Goal: Check status: Check status

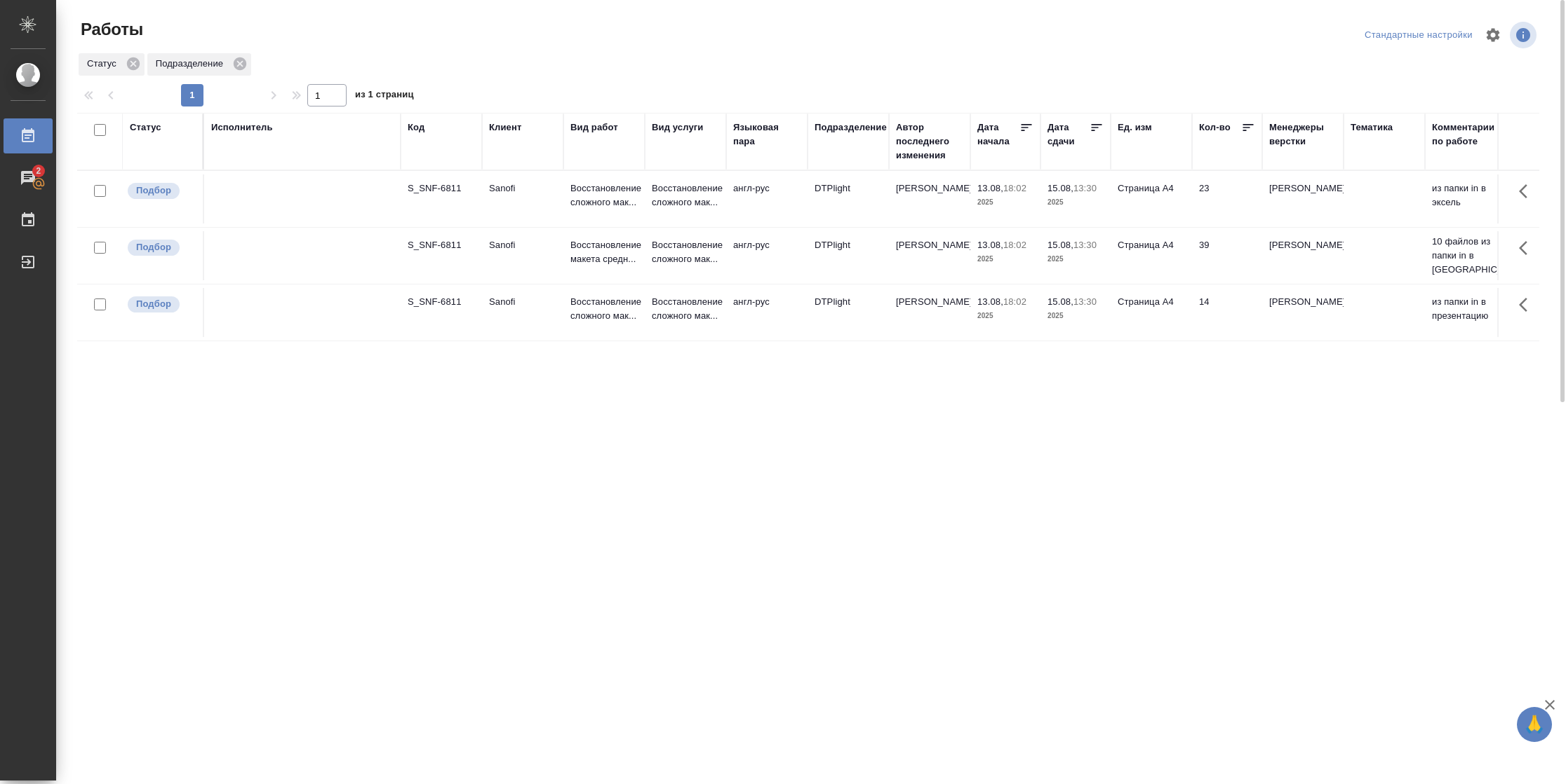
click at [151, 131] on div "Статус" at bounding box center [145, 127] width 32 height 14
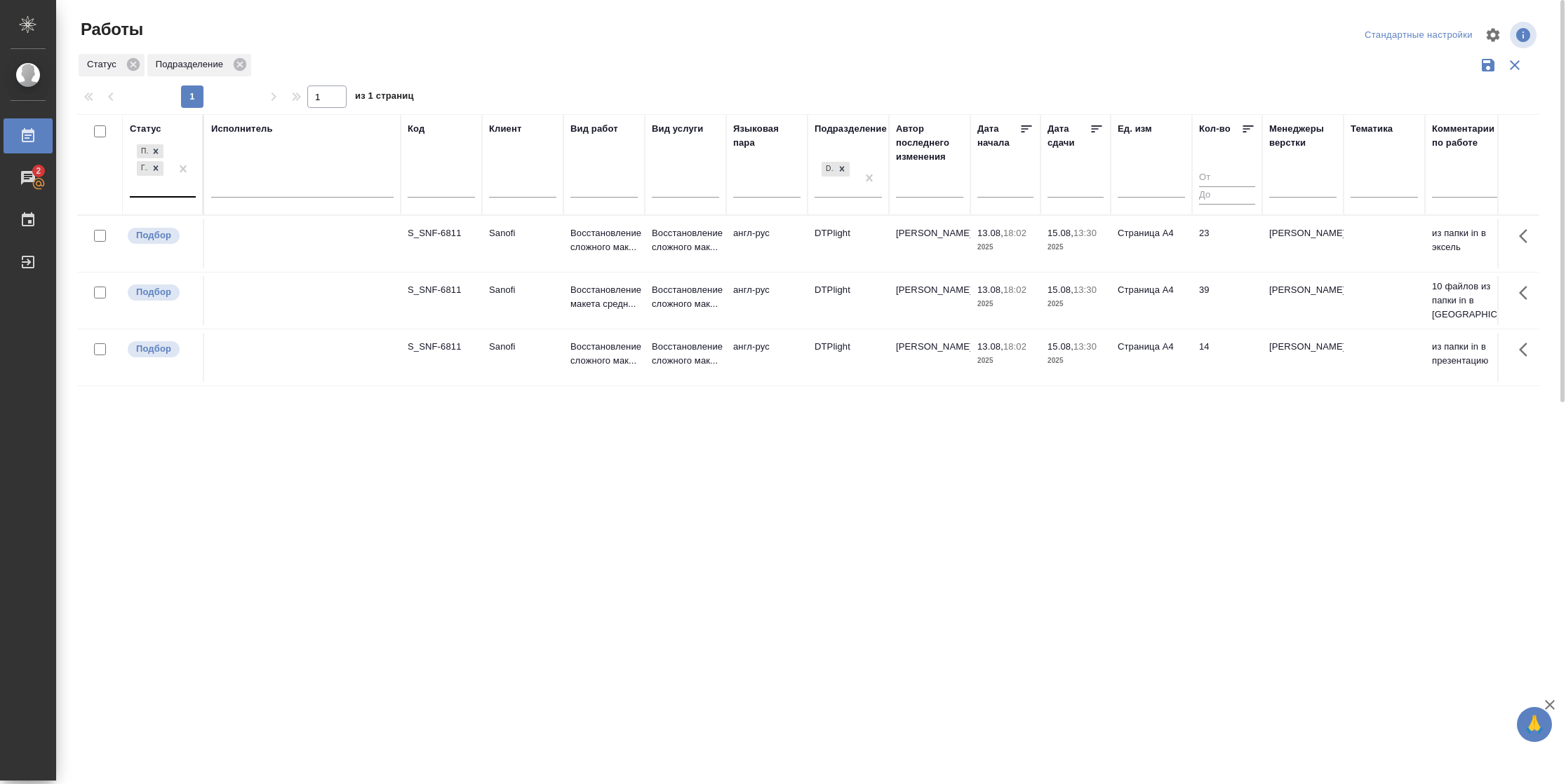
click at [172, 191] on div at bounding box center [183, 169] width 25 height 54
click at [258, 281] on div "В работе" at bounding box center [316, 279] width 210 height 25
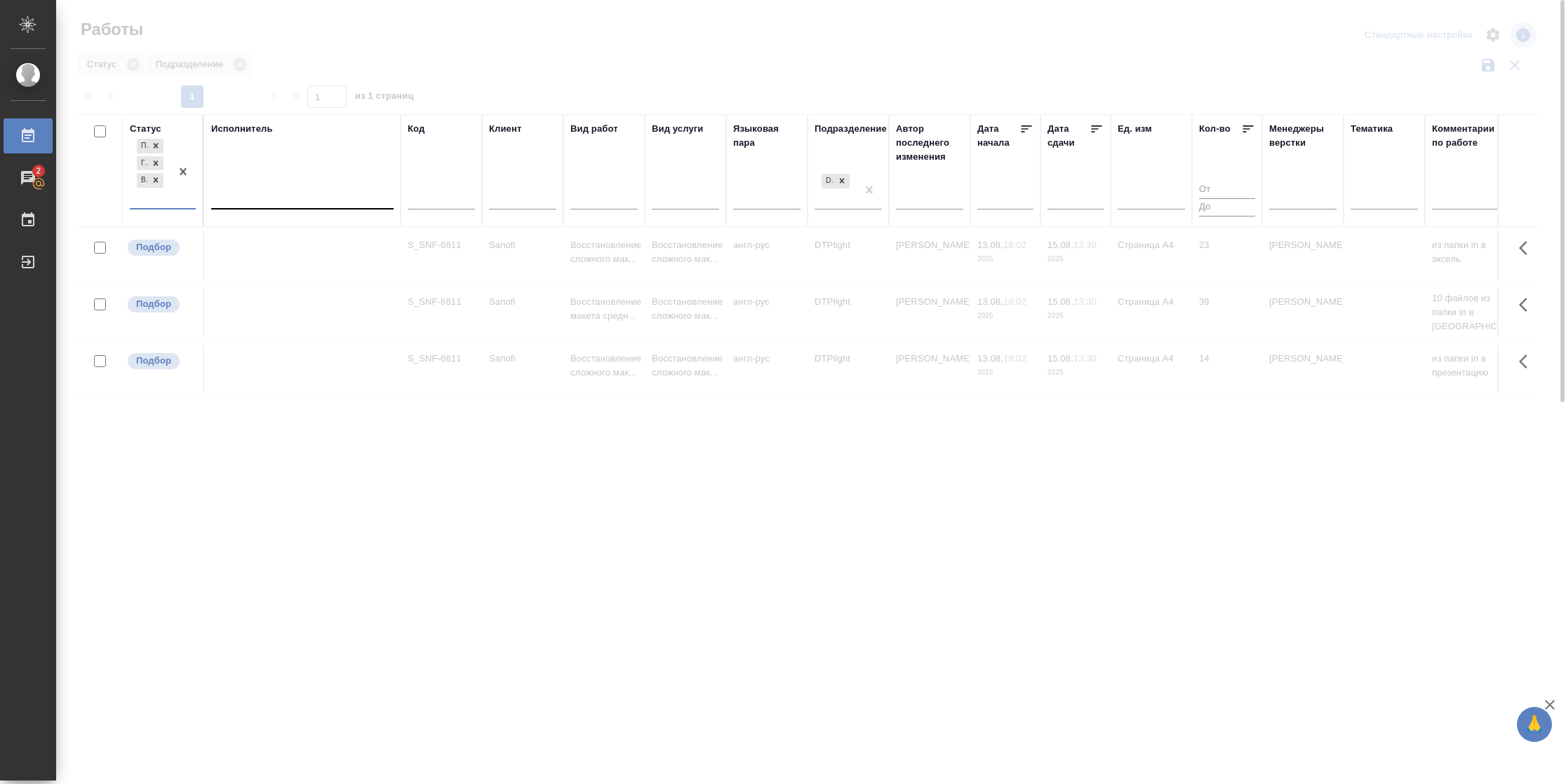
click at [308, 199] on div at bounding box center [303, 195] width 182 height 20
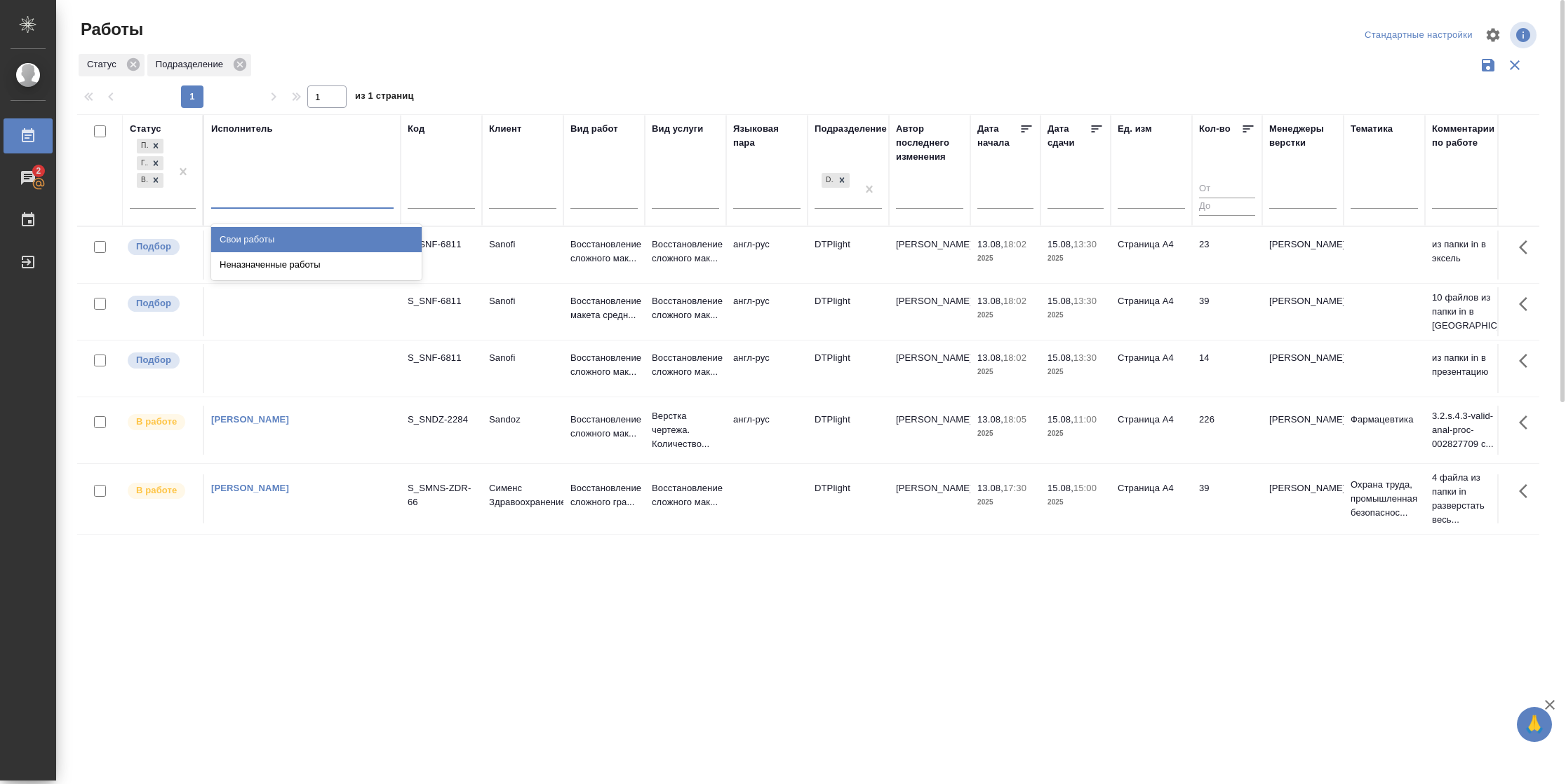
click at [308, 244] on div "Свои работы" at bounding box center [316, 239] width 210 height 25
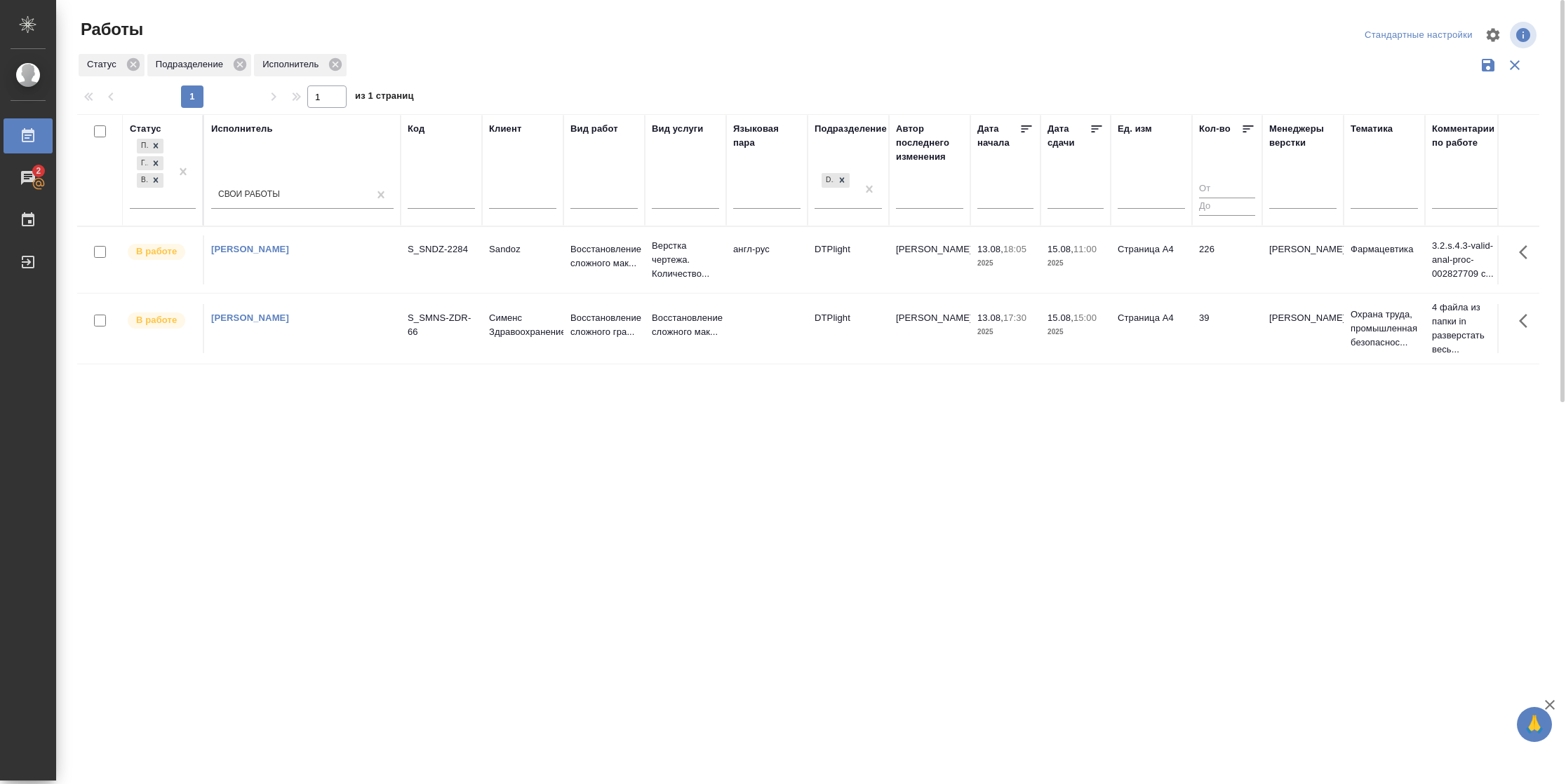
click at [1043, 258] on td "226" at bounding box center [1227, 260] width 70 height 49
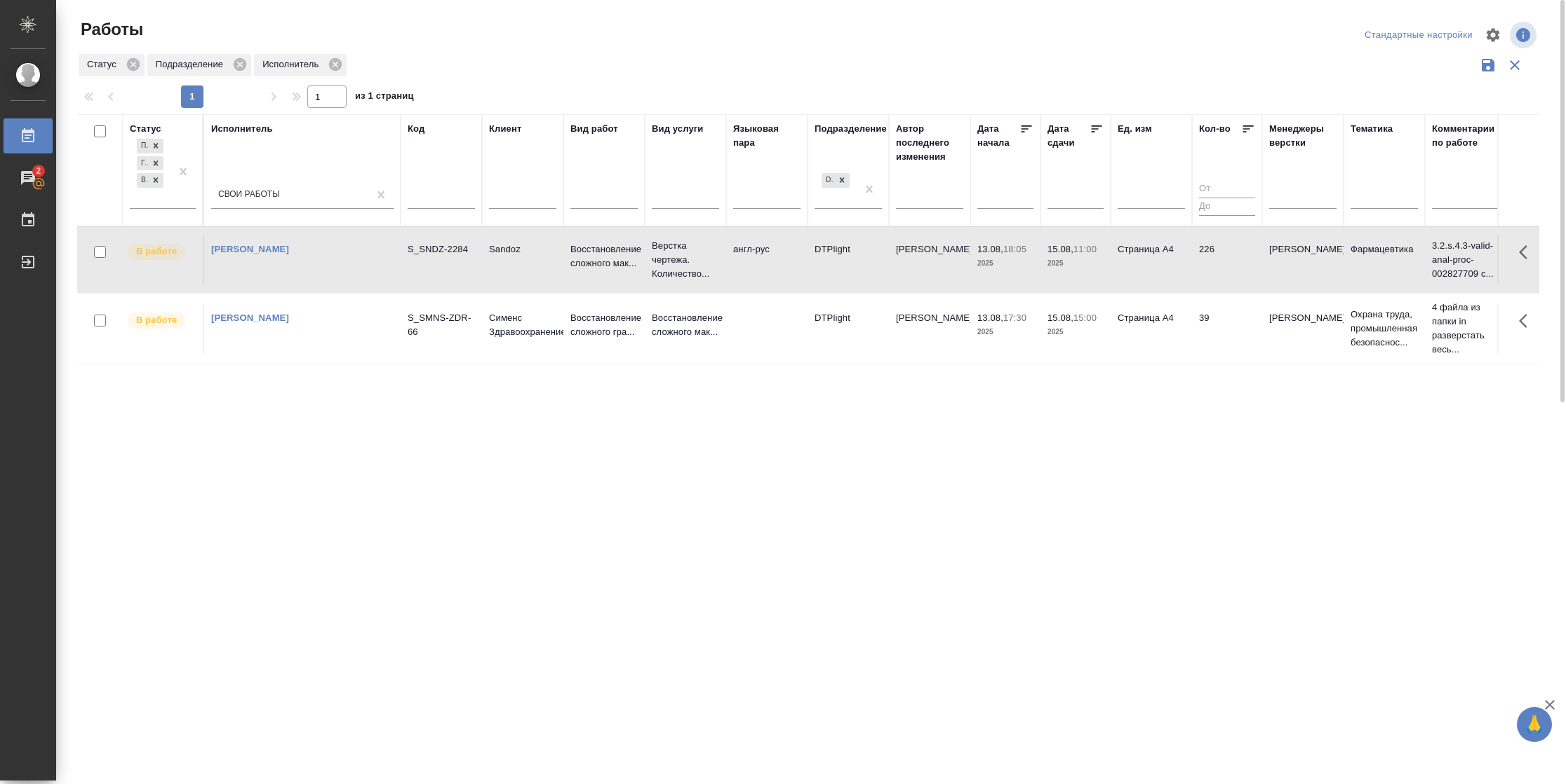
click at [1043, 258] on td "226" at bounding box center [1227, 260] width 70 height 49
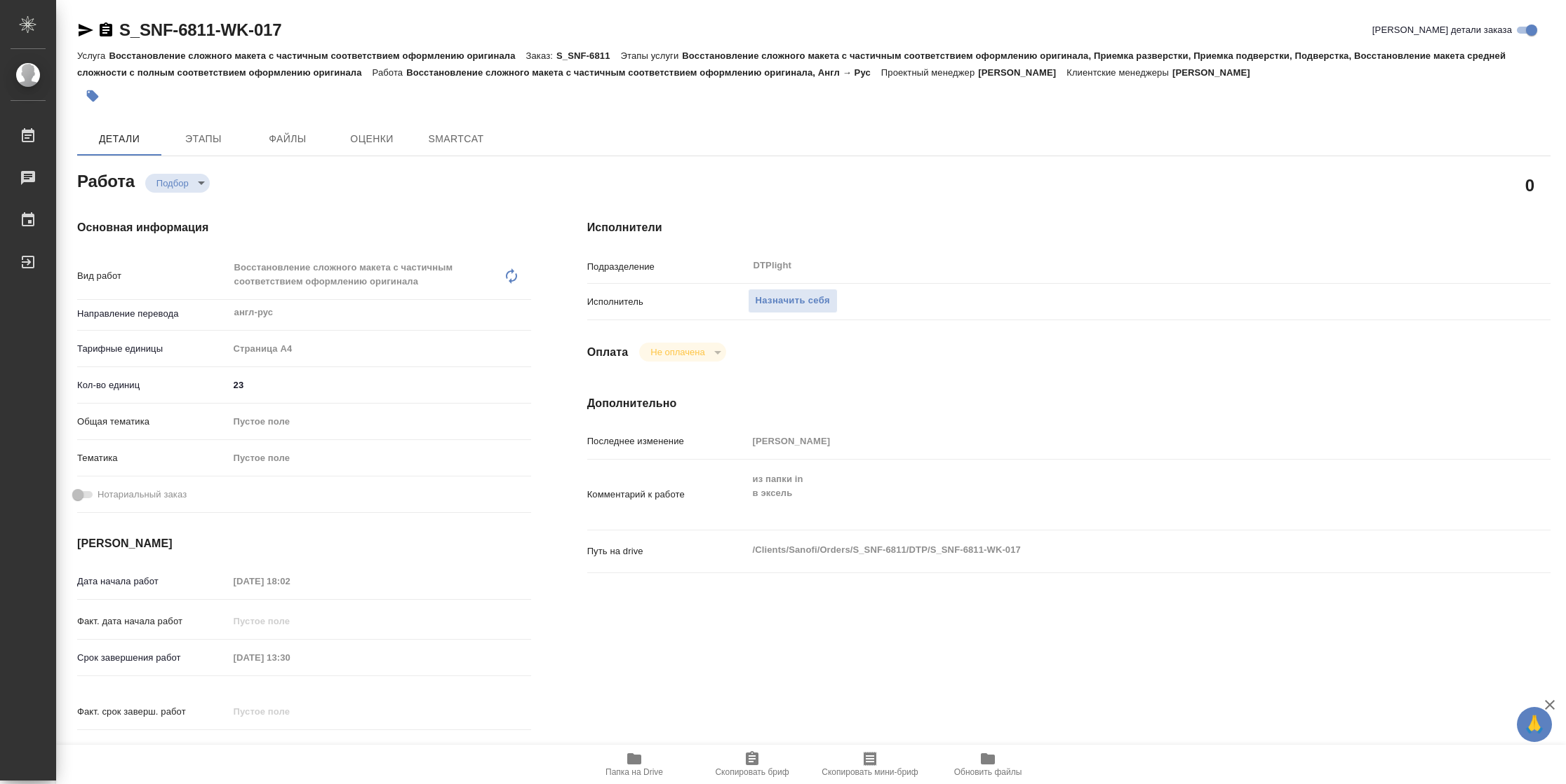
type textarea "x"
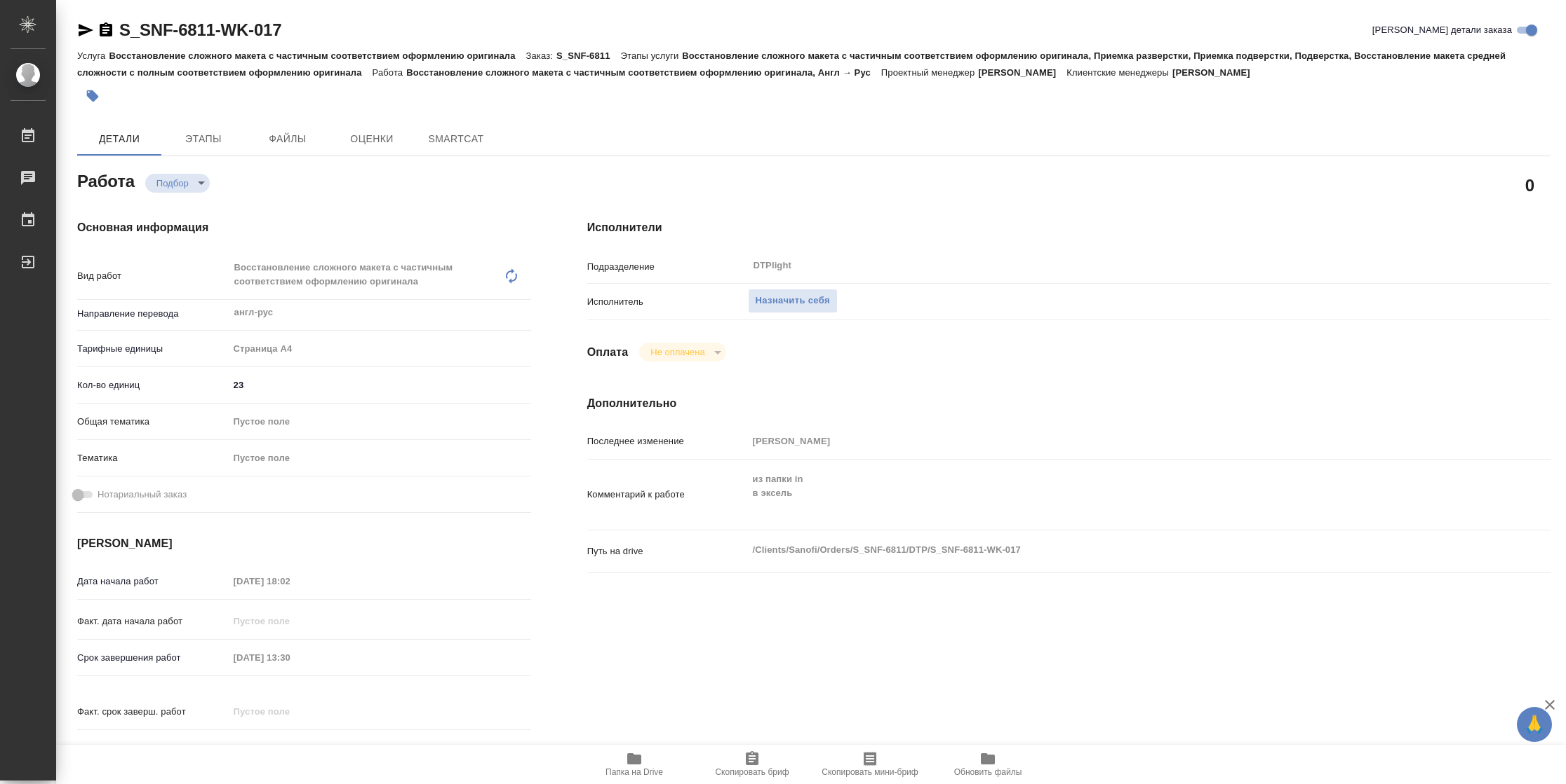
type textarea "x"
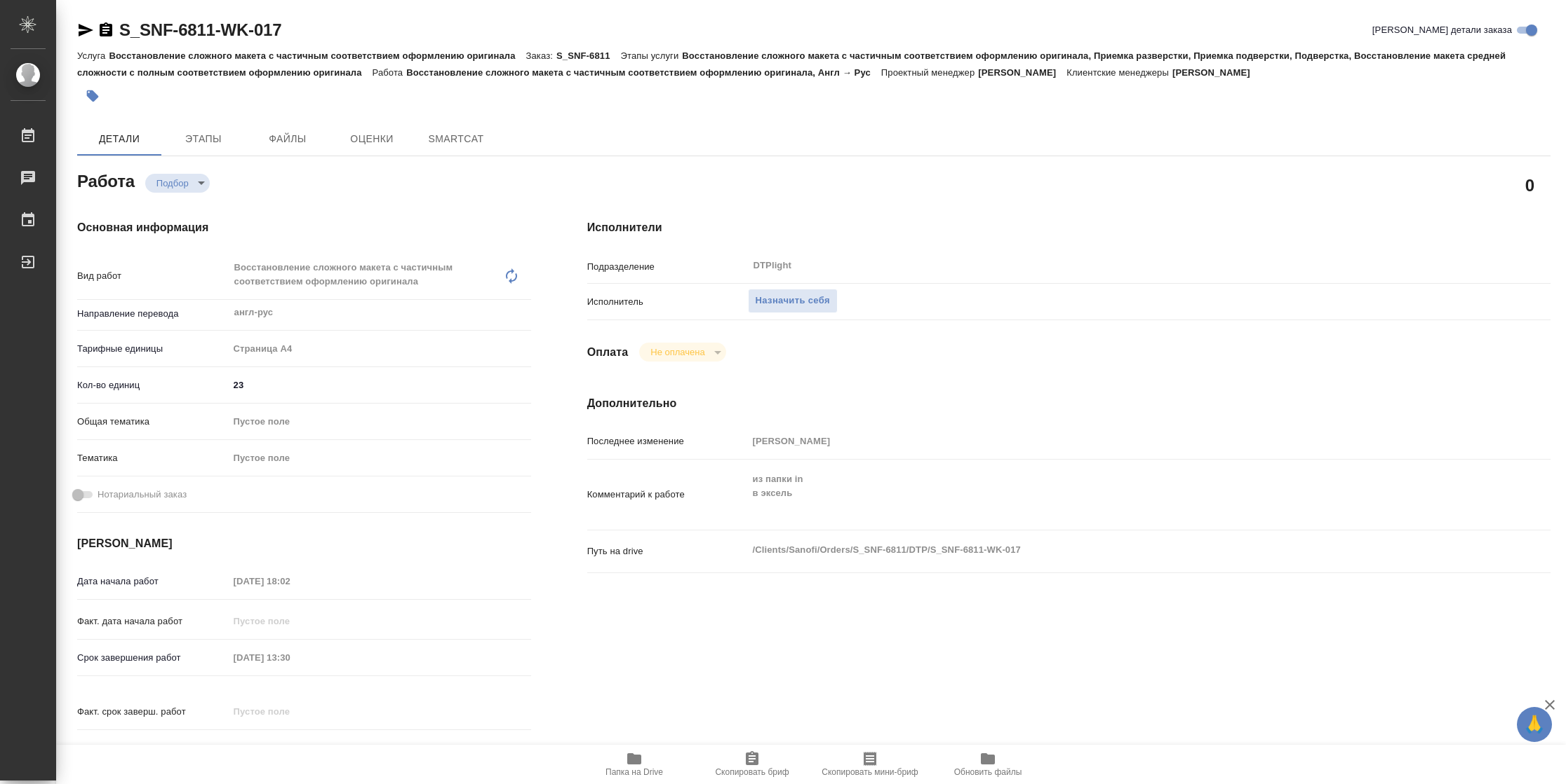
type textarea "x"
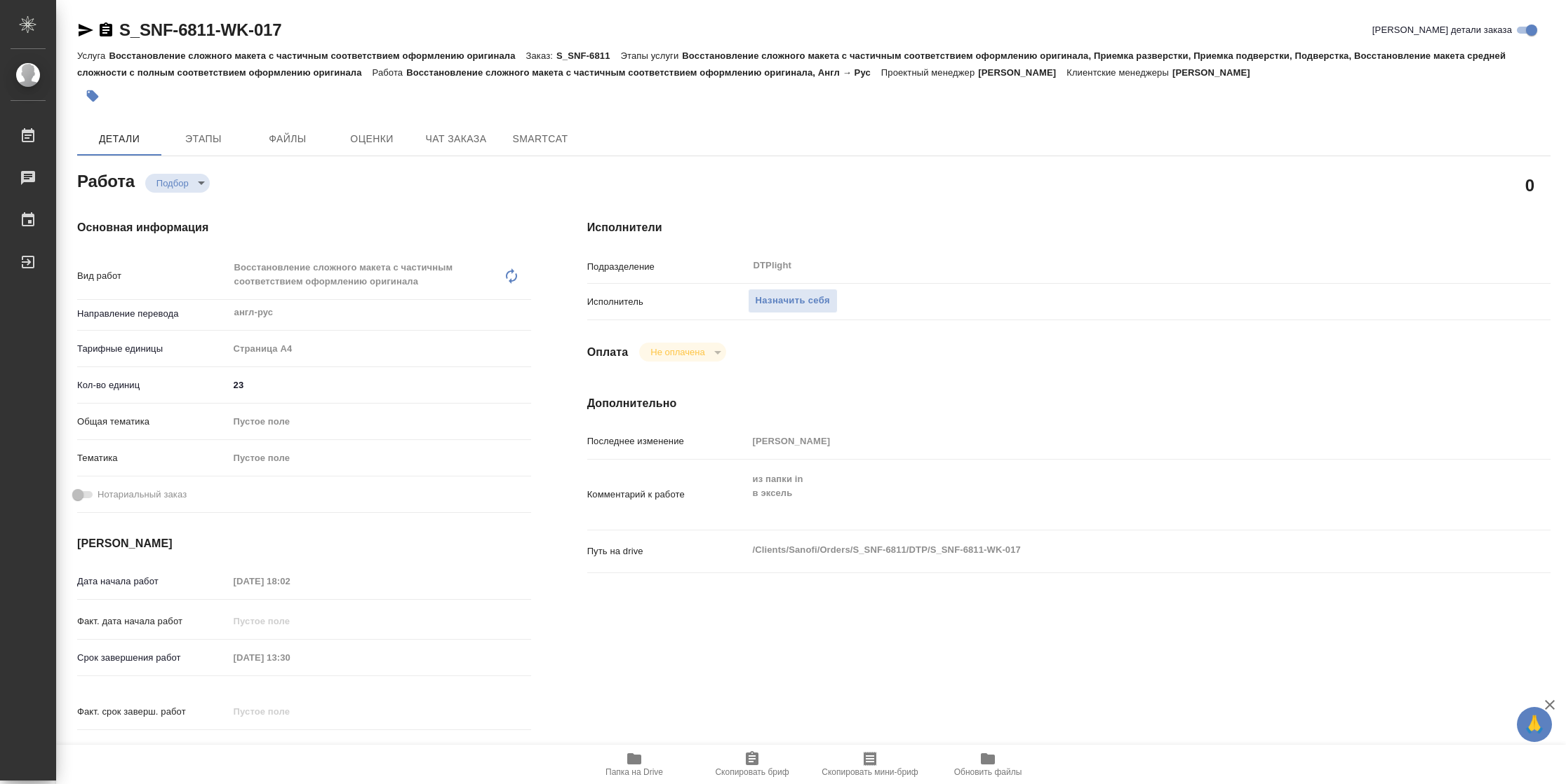
type textarea "x"
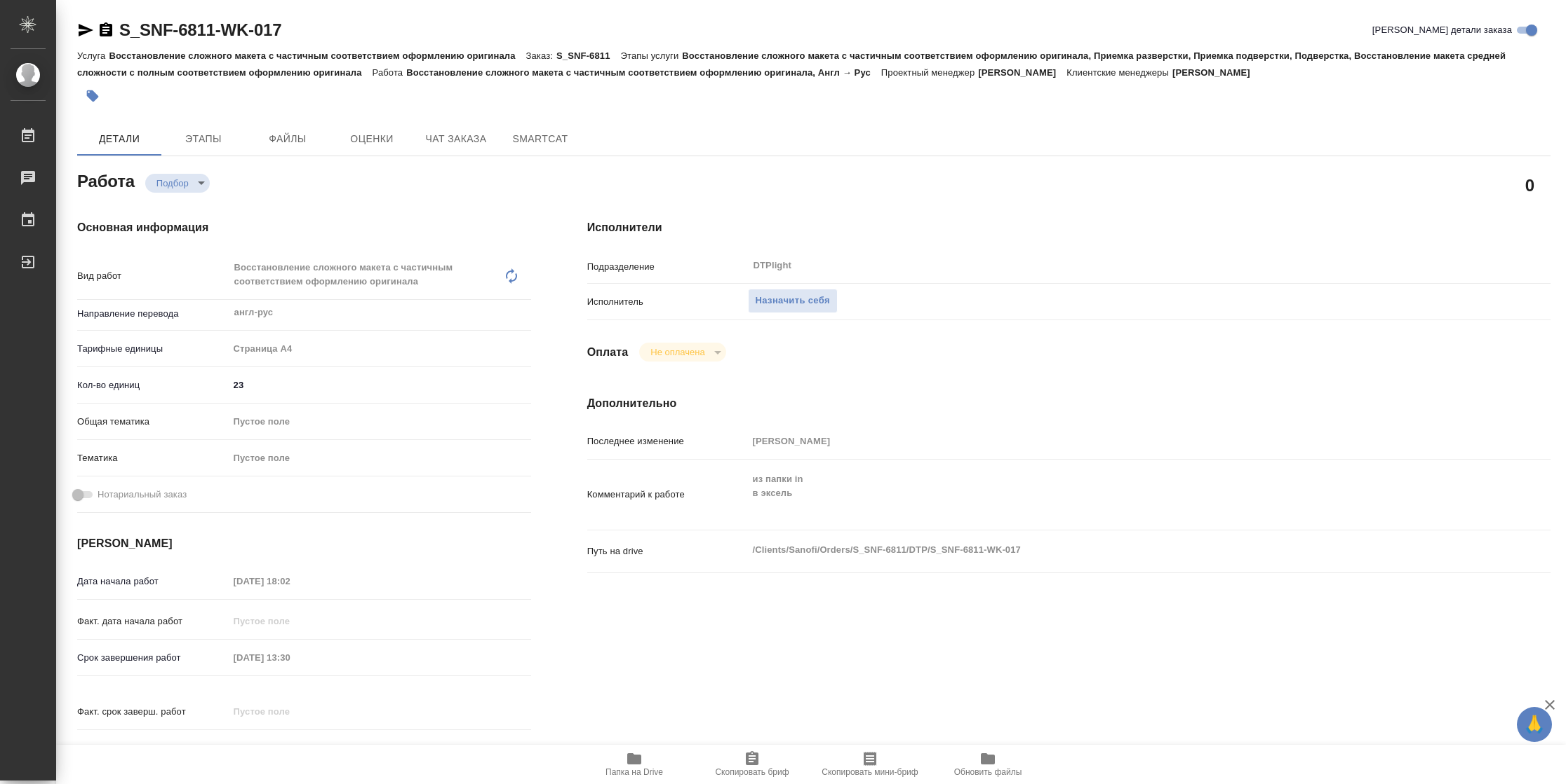
type textarea "x"
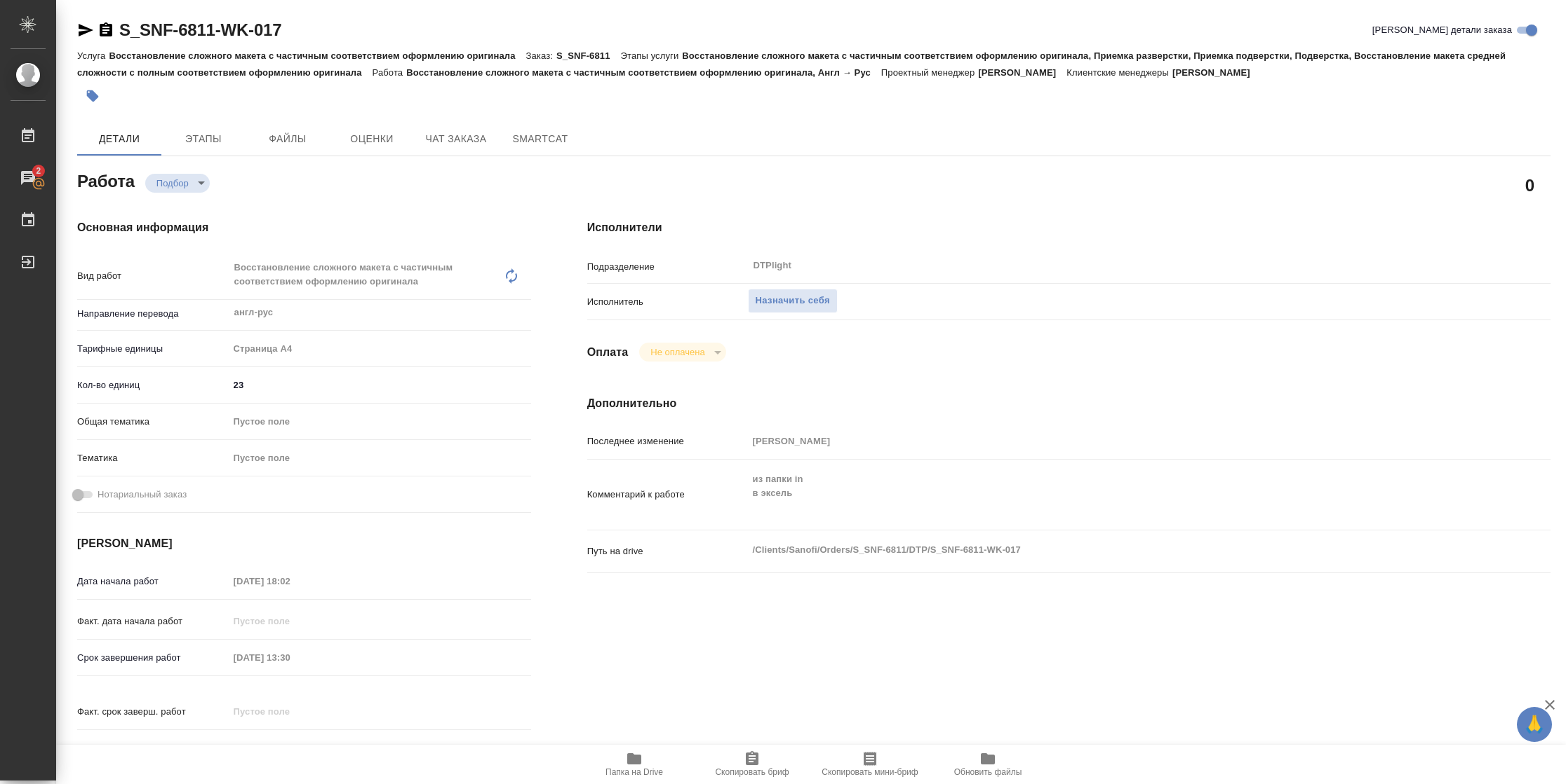
click at [638, 762] on icon "button" at bounding box center [634, 760] width 14 height 12
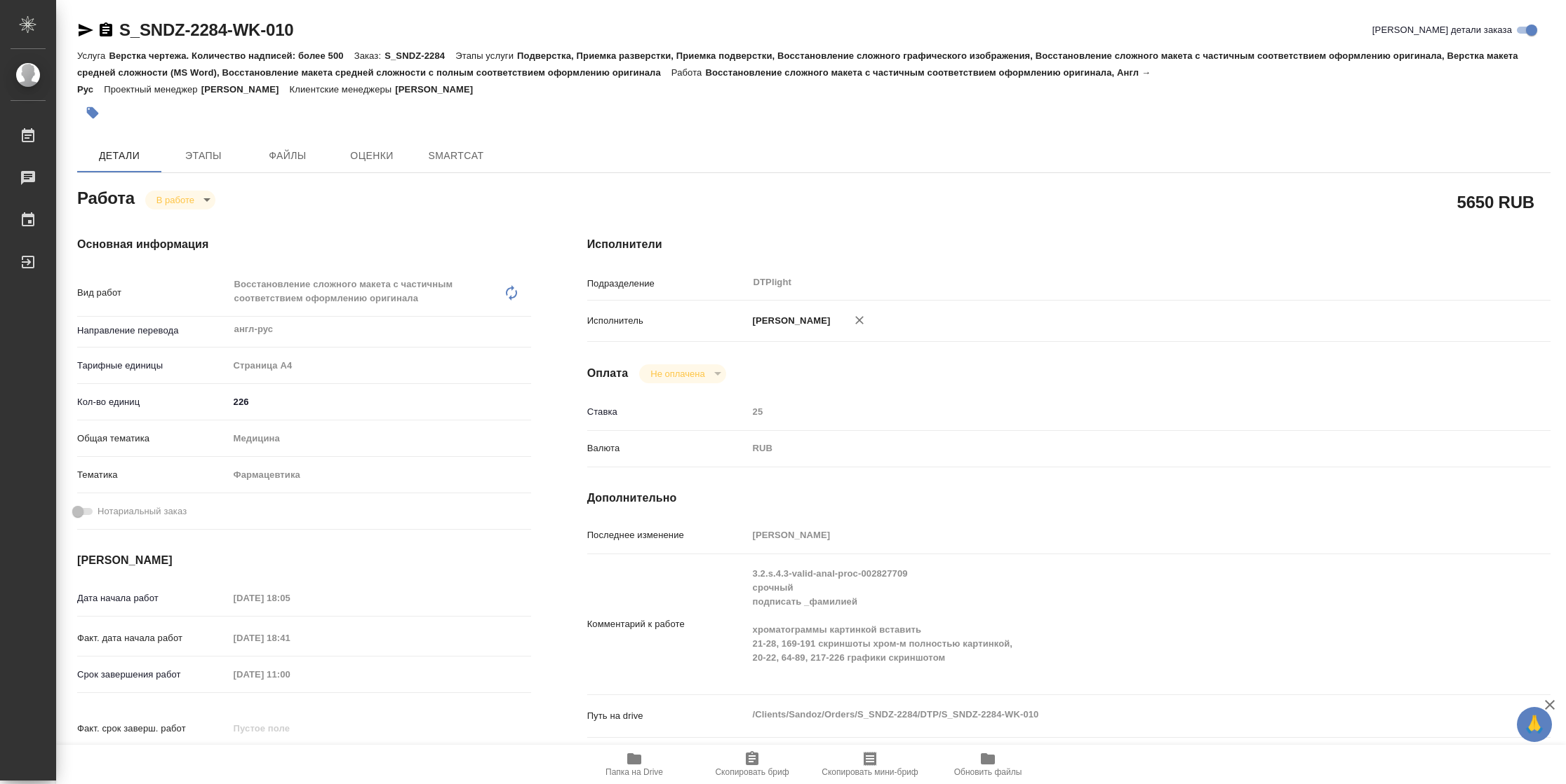
type textarea "x"
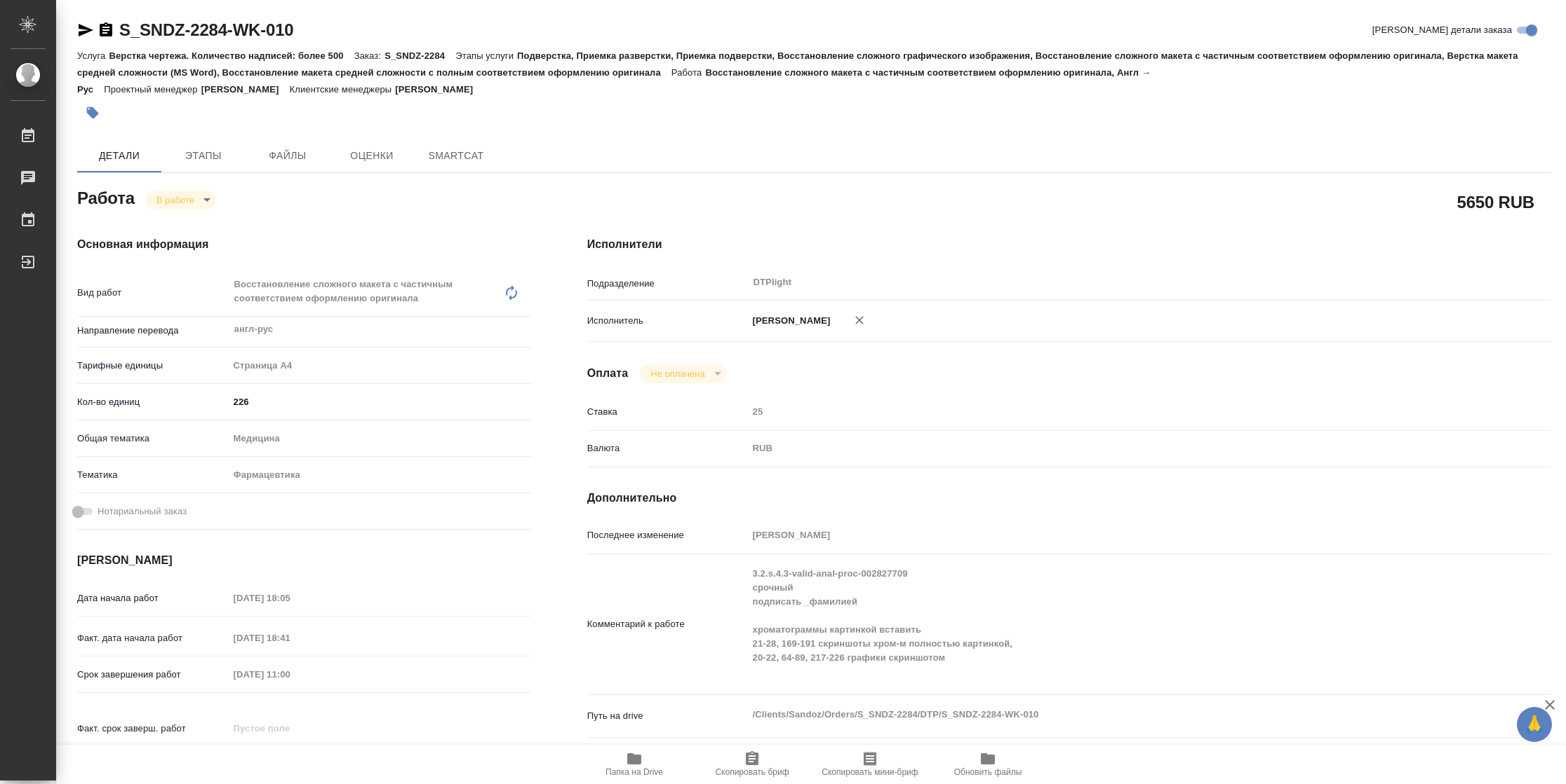
type textarea "x"
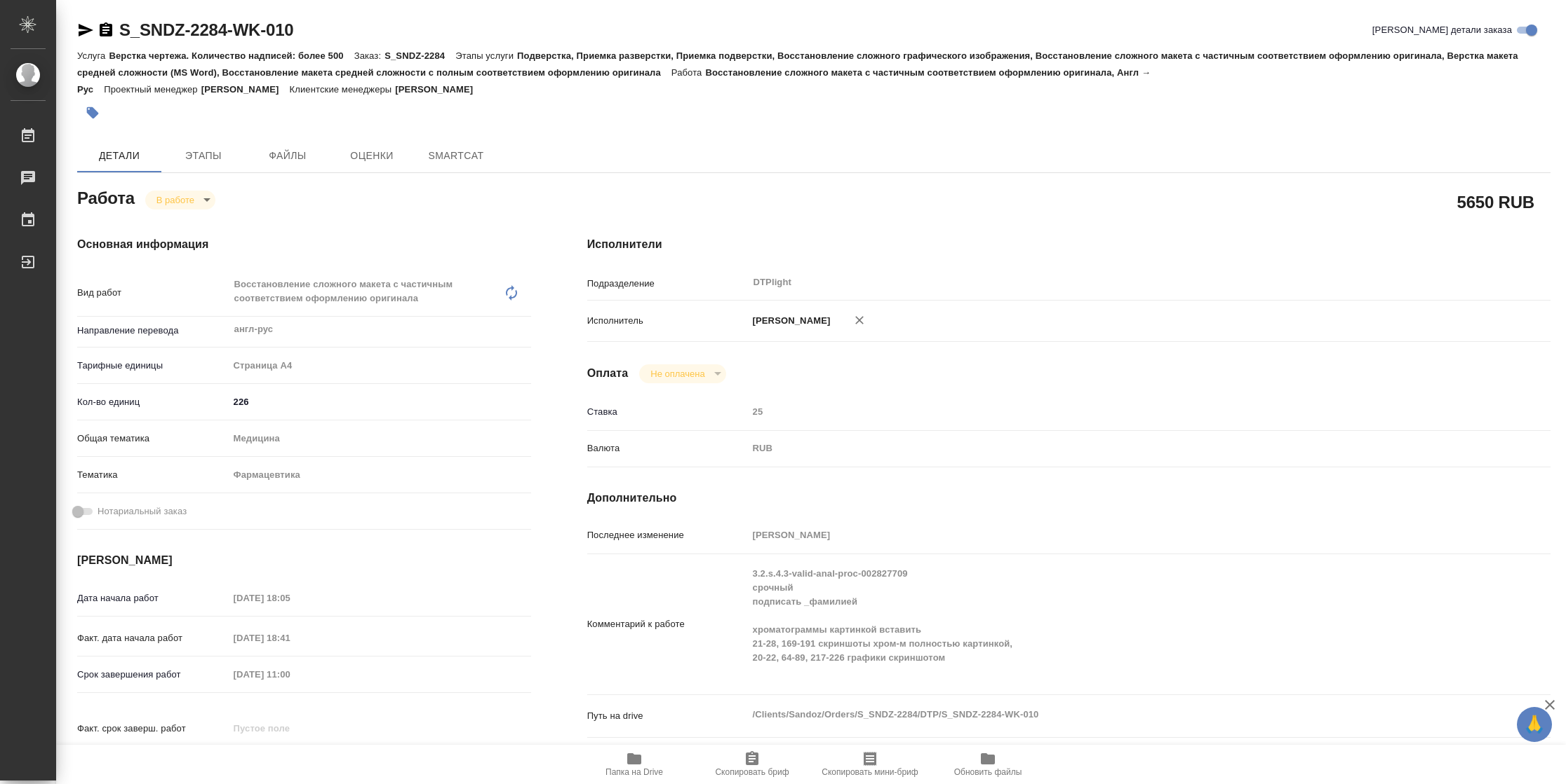
type textarea "x"
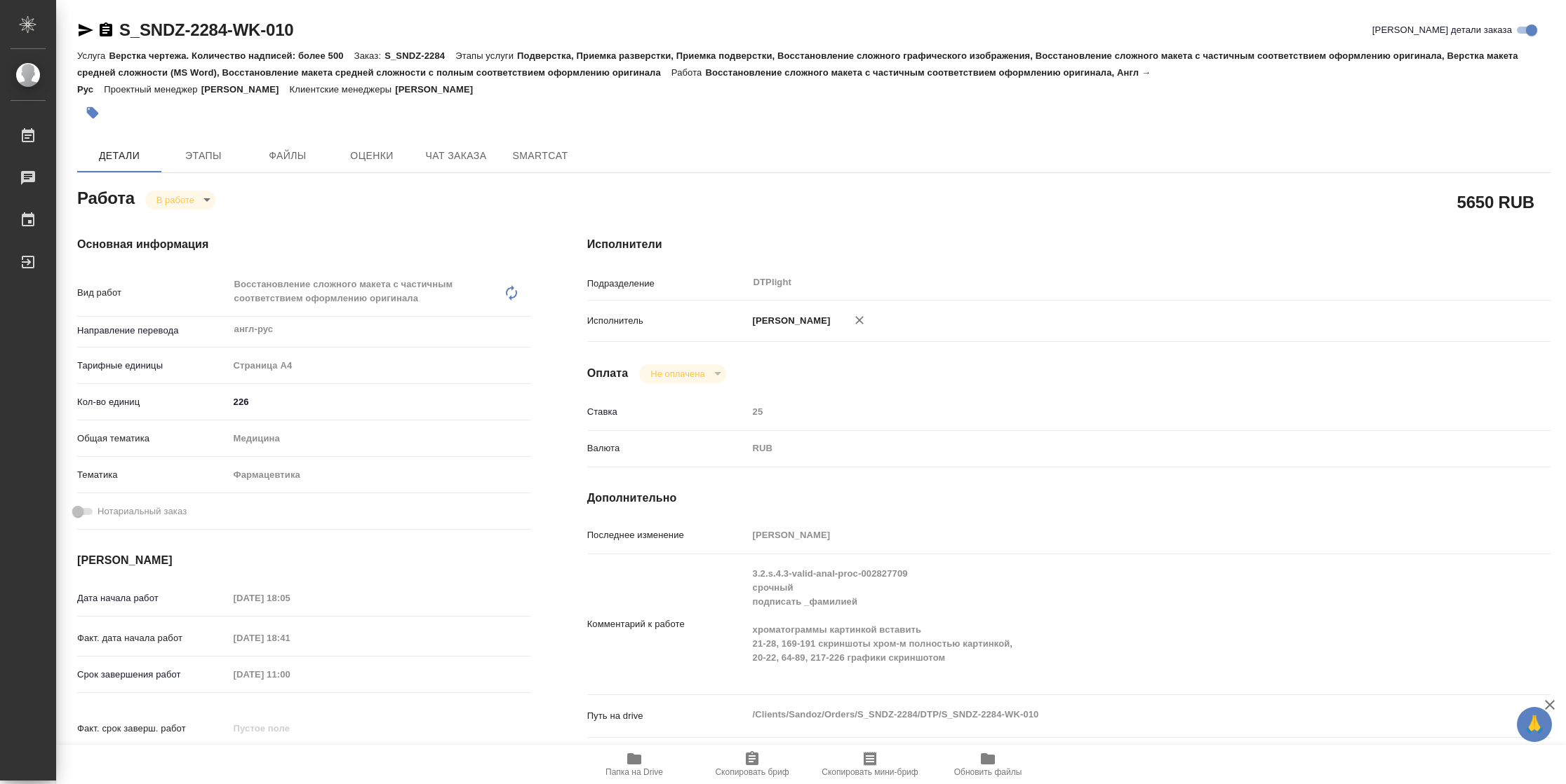
type textarea "x"
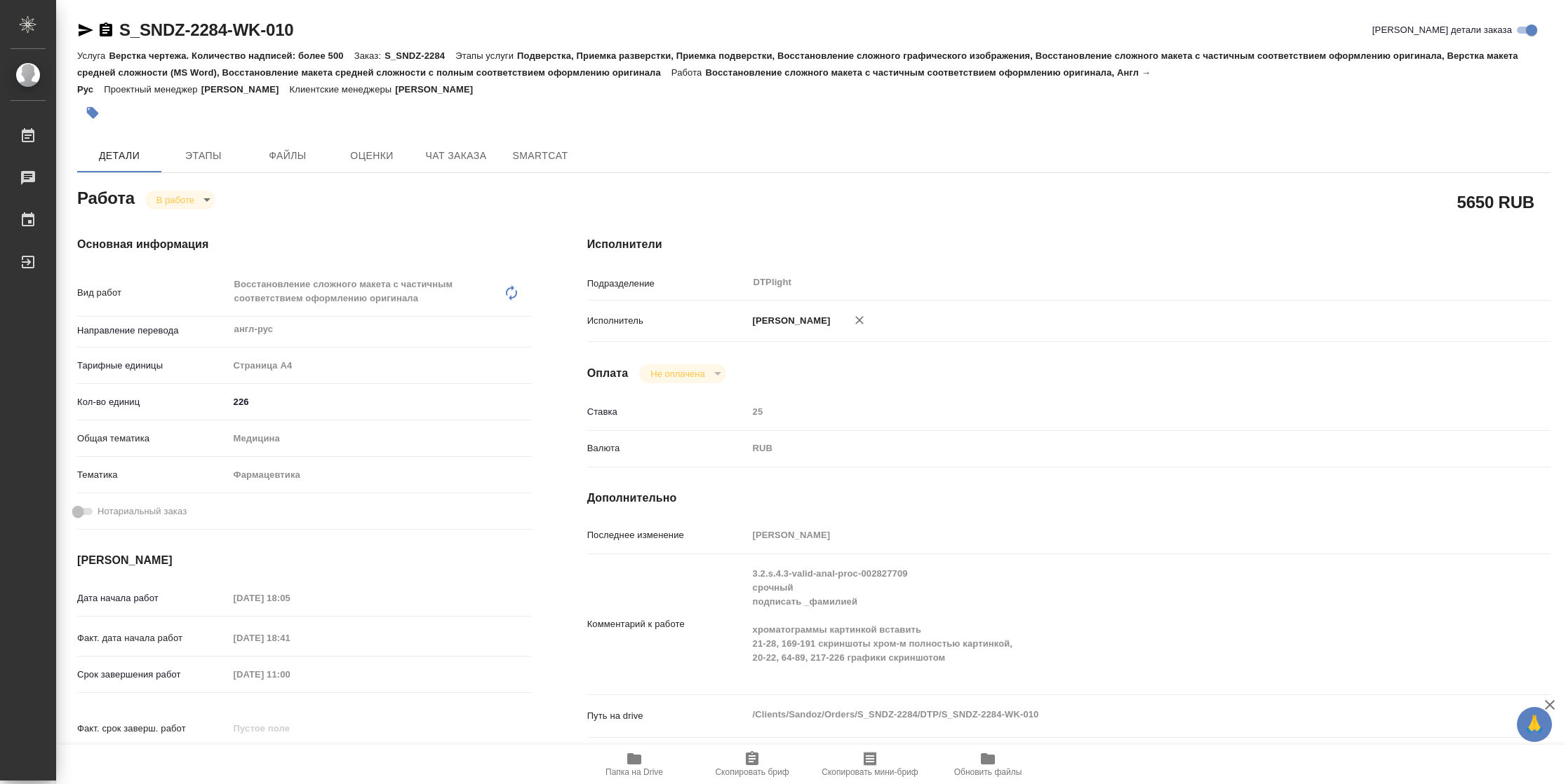
type textarea "x"
